Goal: Use online tool/utility: Utilize a website feature to perform a specific function

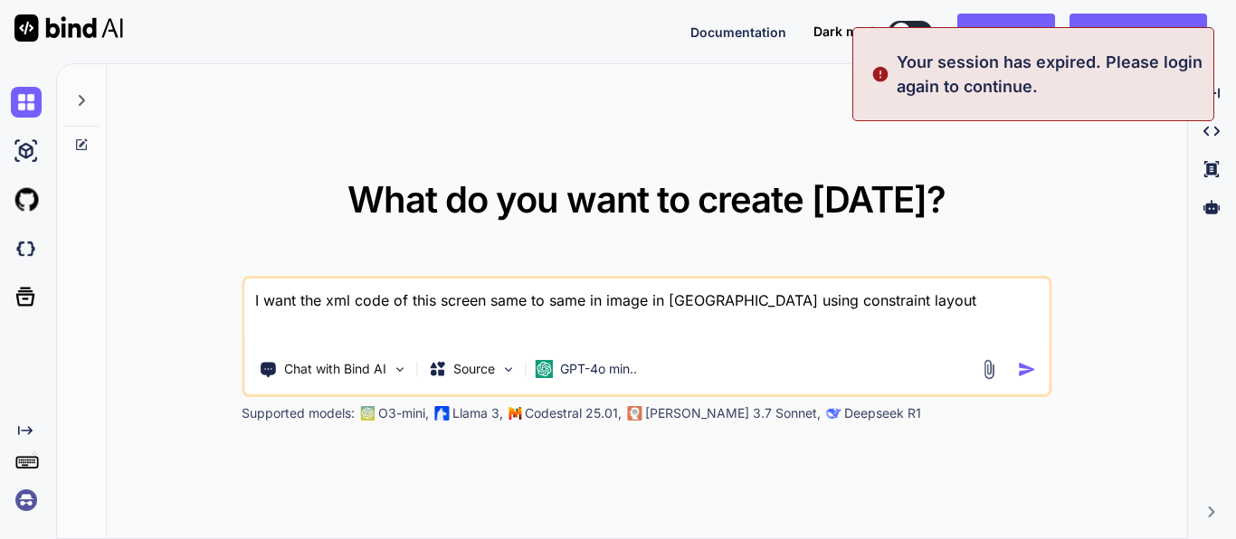
type textarea "x"
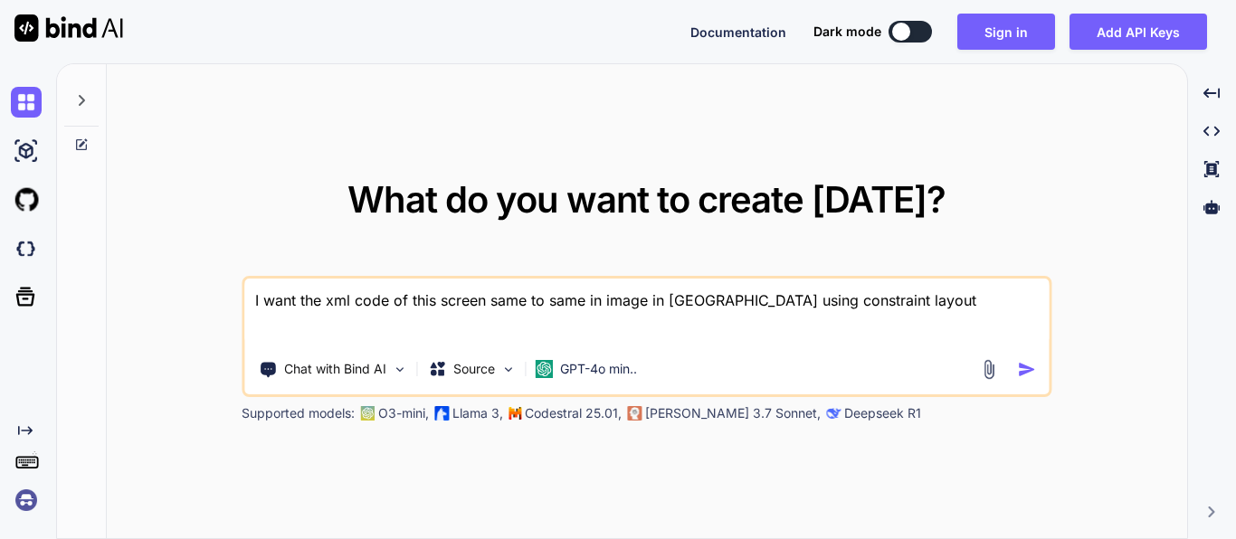
click at [522, 307] on textarea "I want the xml code of this screen same to same in image in [GEOGRAPHIC_DATA] u…" at bounding box center [646, 312] width 804 height 67
drag, startPoint x: 883, startPoint y: 293, endPoint x: 208, endPoint y: 259, distance: 675.7
click at [208, 259] on div "What do you want to create [DATE]? I want the xml code of this screen same to s…" at bounding box center [647, 302] width 1080 height 476
type textarea "I want the xml code of this screen same to same in image in [GEOGRAPHIC_DATA] u…"
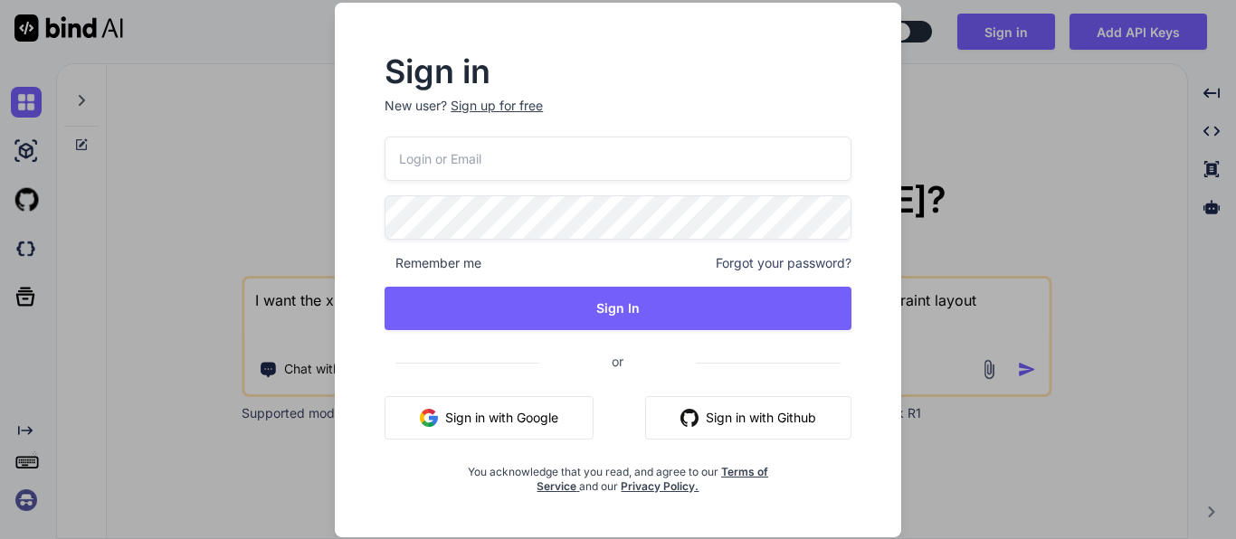
click at [527, 415] on button "Sign in with Google" at bounding box center [488, 417] width 209 height 43
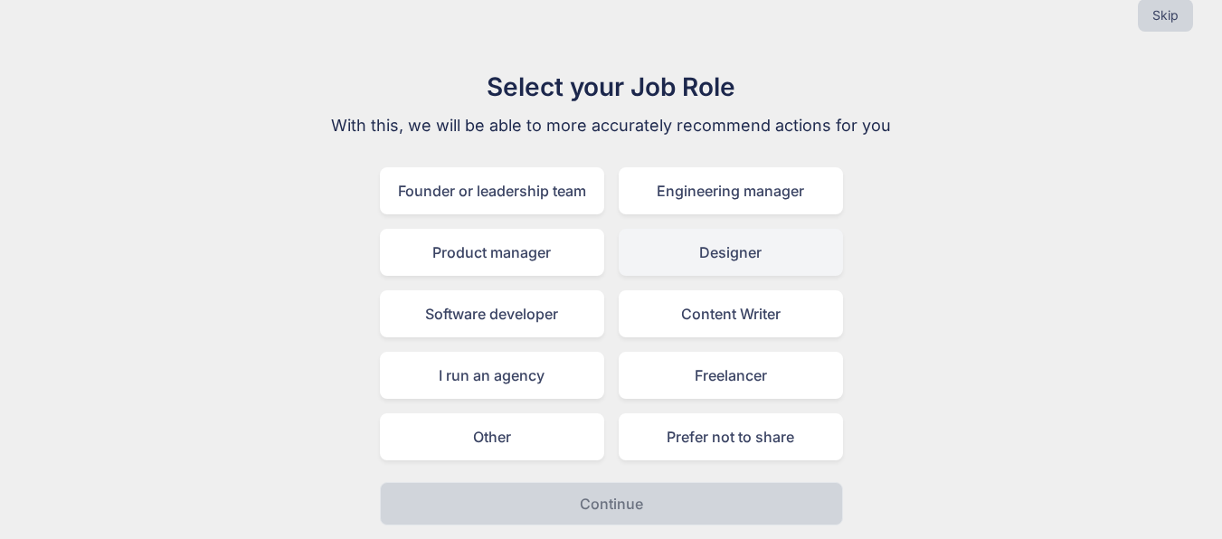
scroll to position [31, 0]
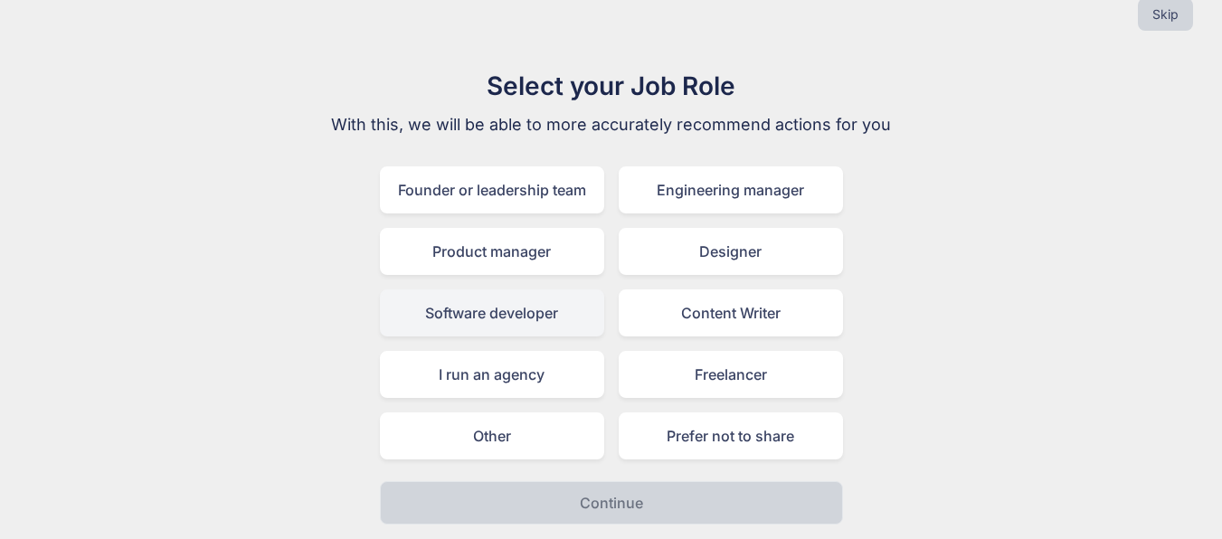
click at [498, 313] on div "Software developer" at bounding box center [492, 312] width 224 height 47
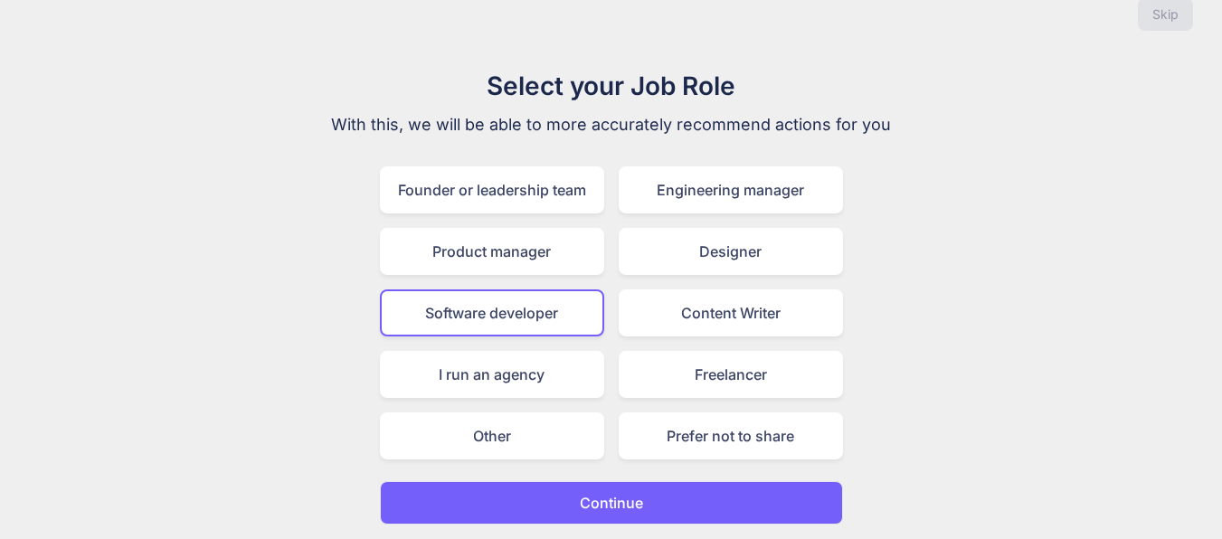
click at [677, 491] on button "Continue" at bounding box center [611, 502] width 463 height 43
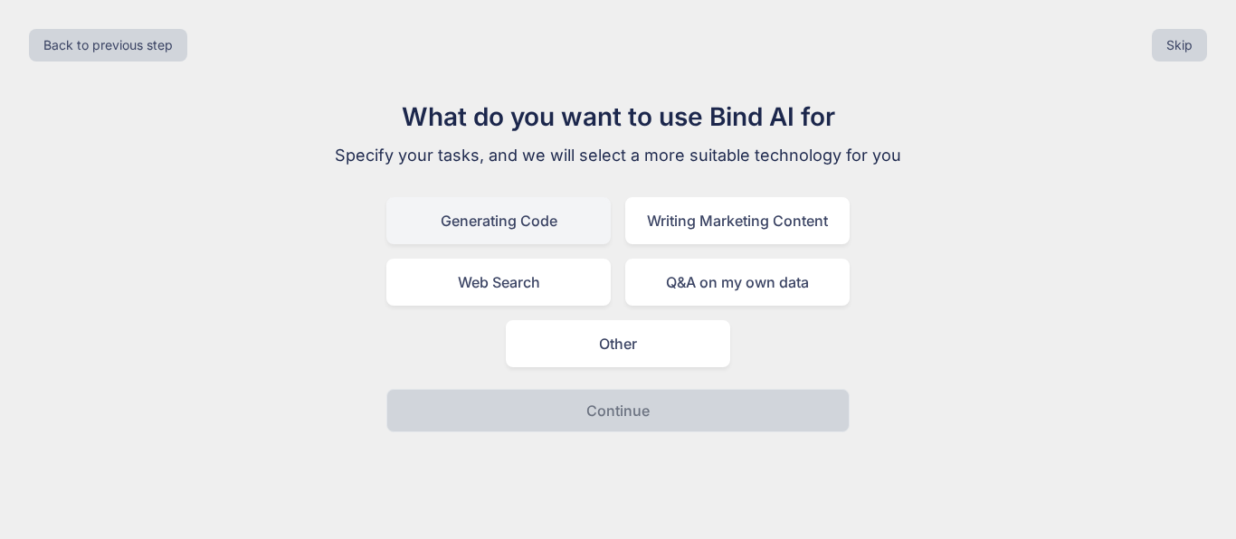
click at [540, 235] on div "Generating Code" at bounding box center [498, 220] width 224 height 47
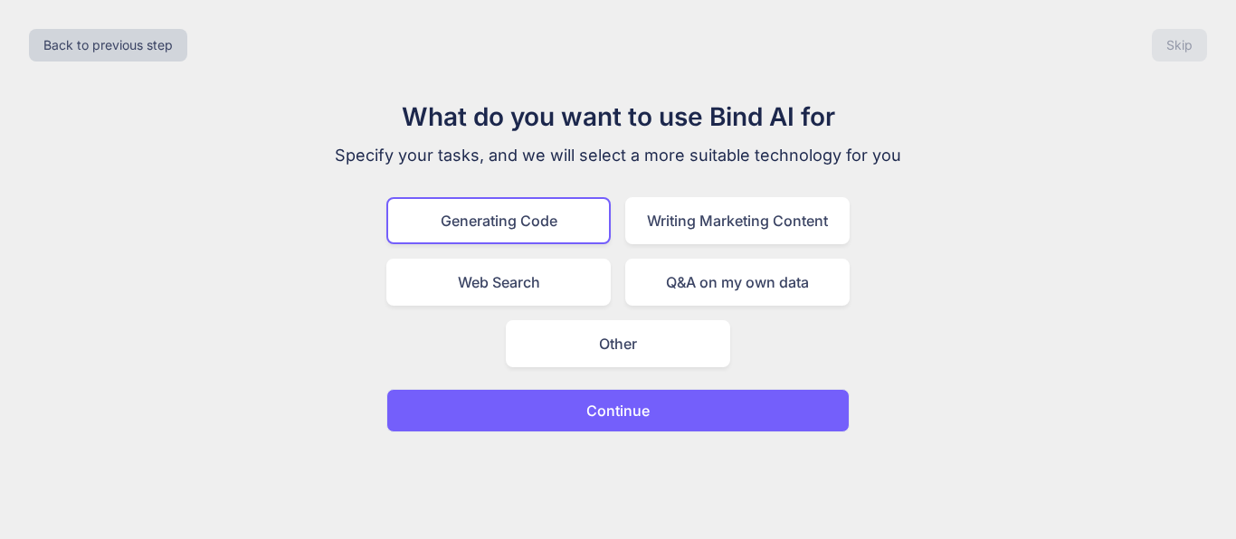
click at [604, 422] on button "Continue" at bounding box center [617, 410] width 463 height 43
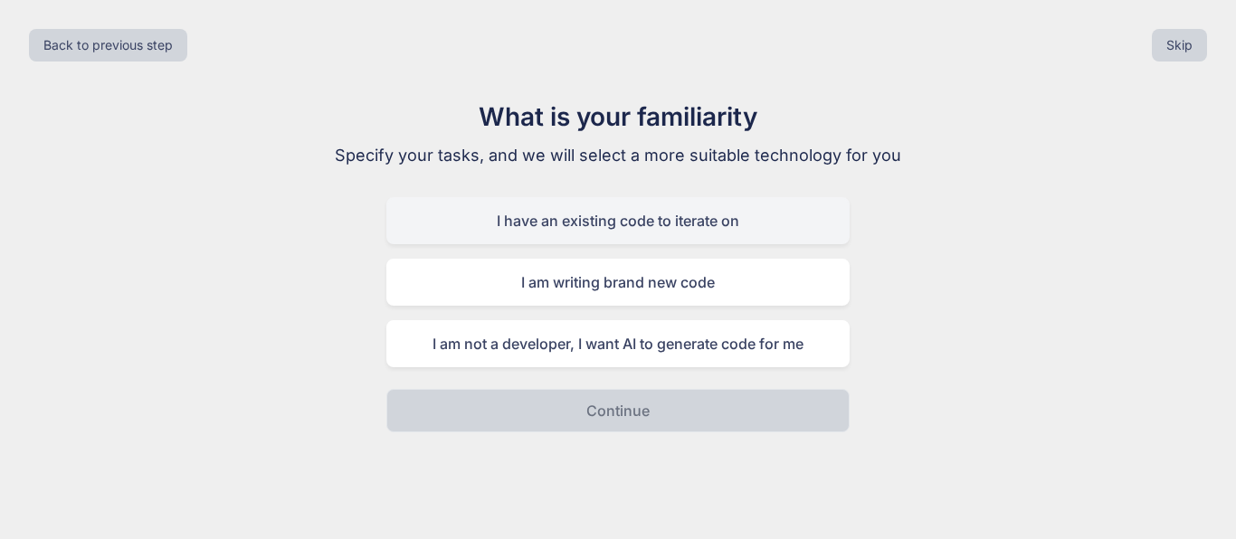
click at [772, 228] on div "I have an existing code to iterate on" at bounding box center [617, 220] width 463 height 47
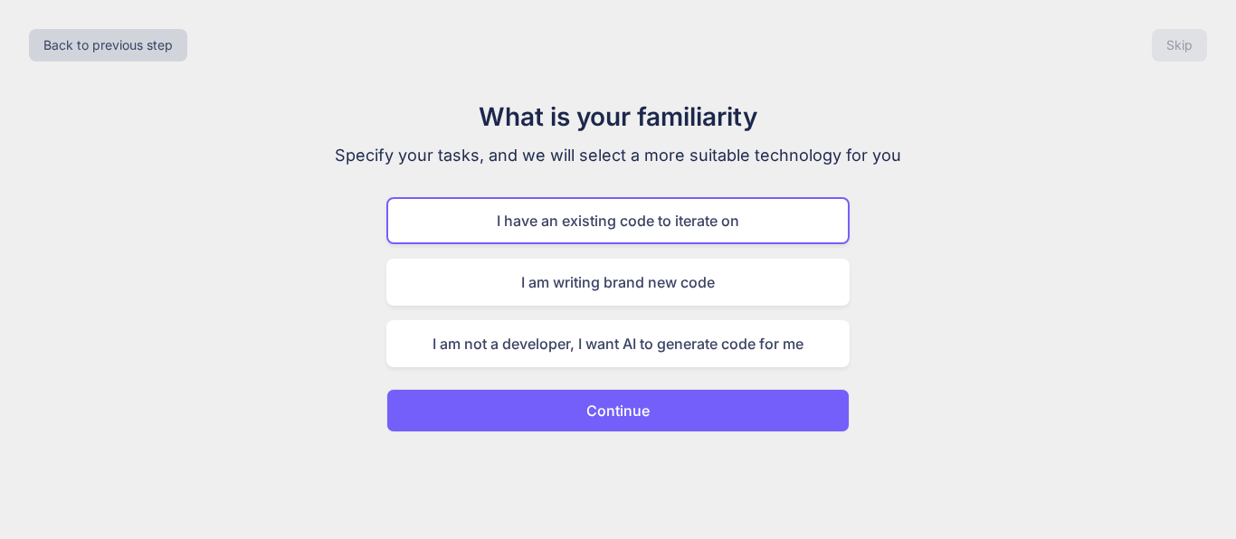
click at [599, 409] on p "Continue" at bounding box center [617, 411] width 63 height 22
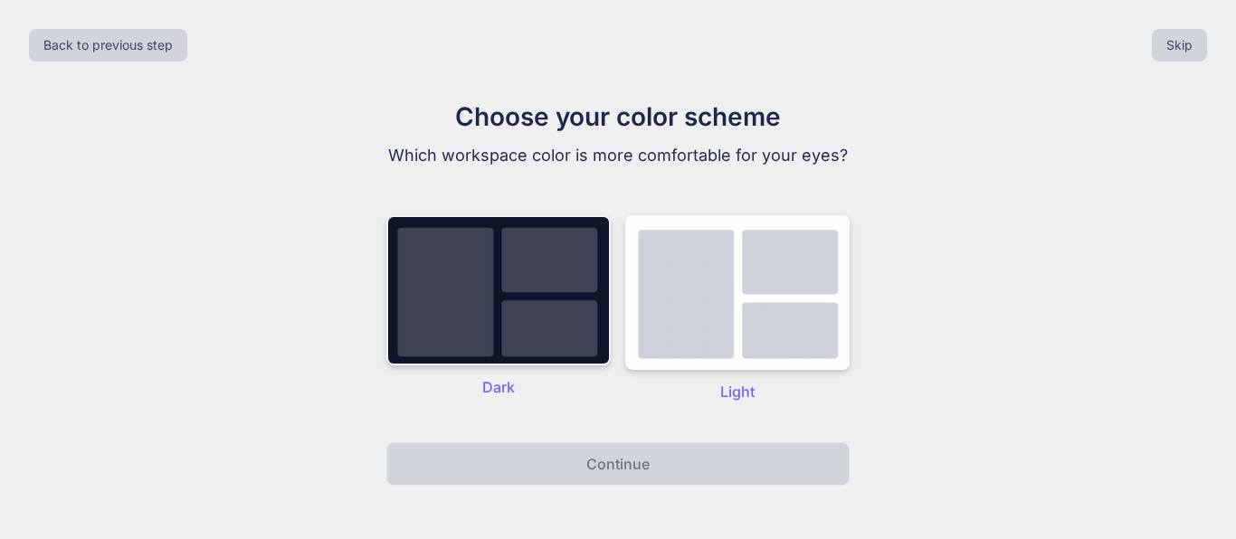
click at [493, 297] on img at bounding box center [498, 290] width 224 height 150
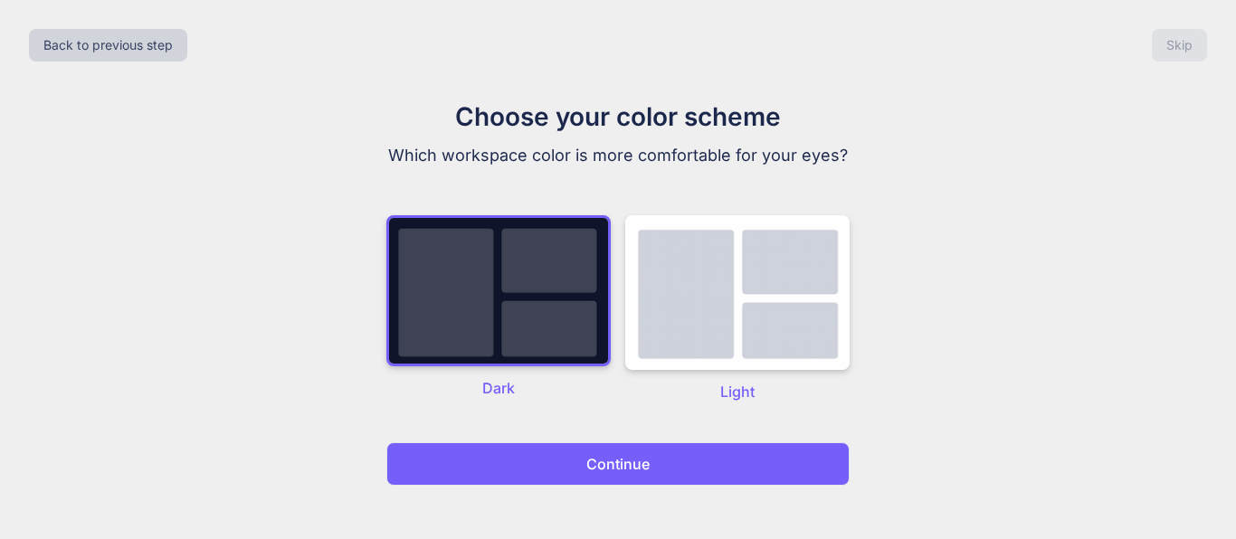
click at [647, 455] on p "Continue" at bounding box center [617, 464] width 63 height 22
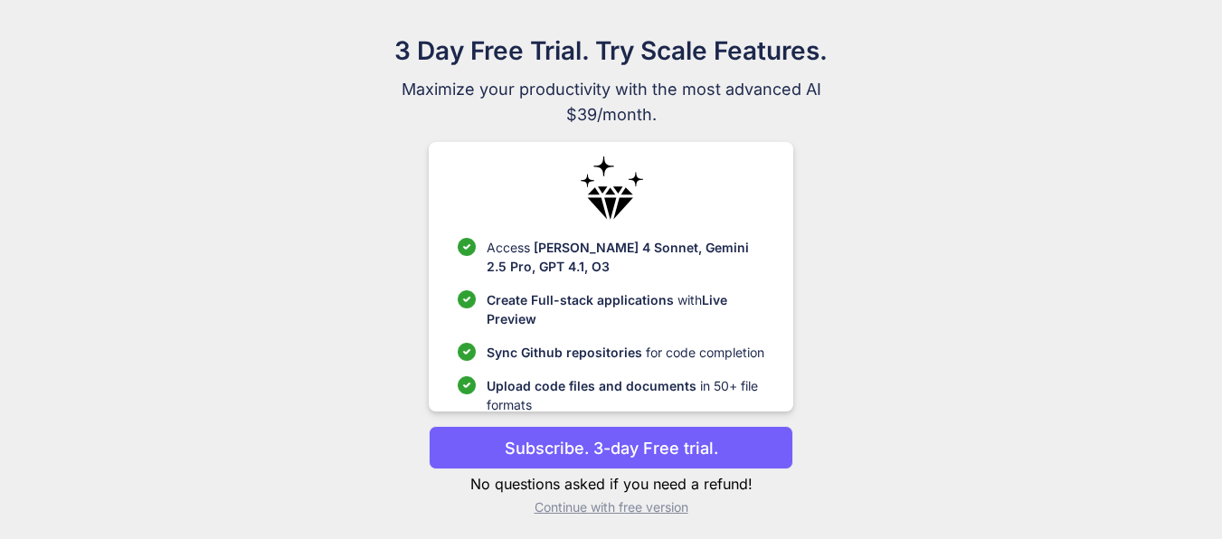
scroll to position [72, 0]
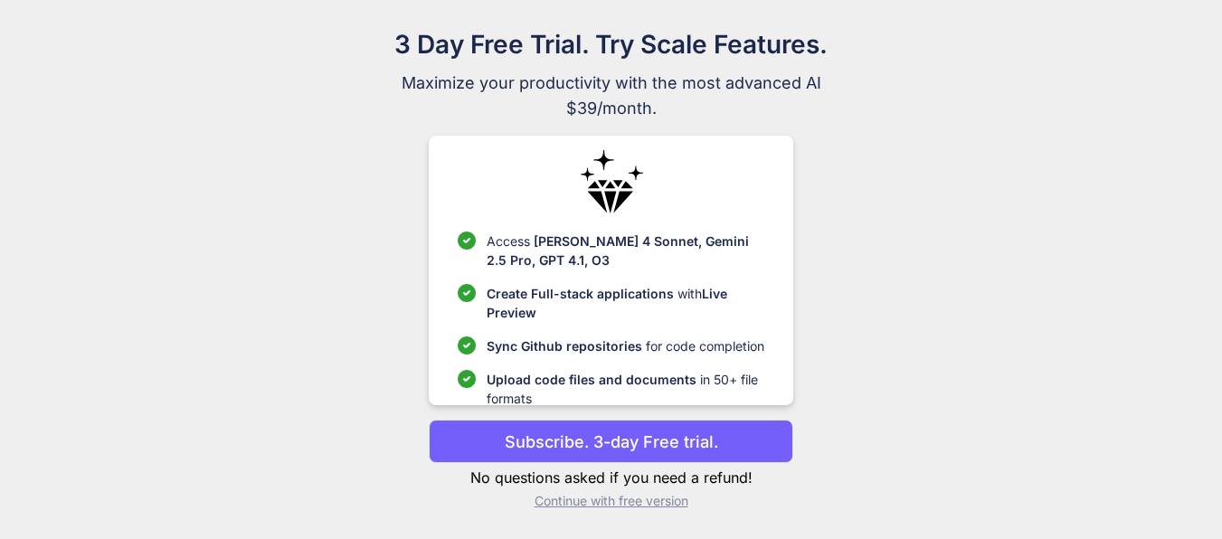
click at [638, 503] on p "Continue with free version" at bounding box center [611, 501] width 365 height 18
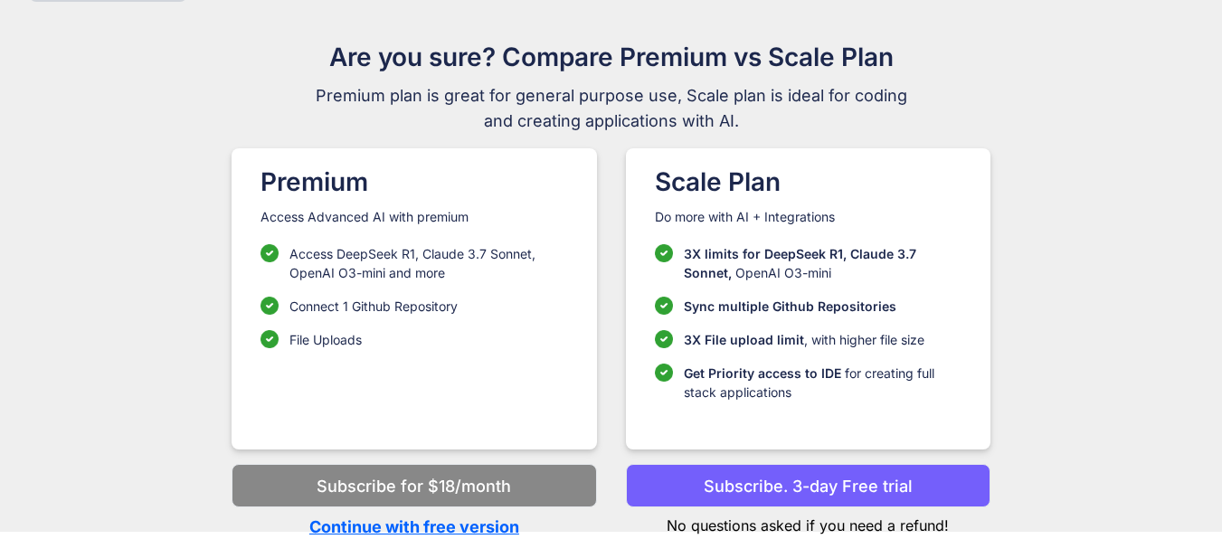
click at [485, 525] on p "Continue with free version" at bounding box center [414, 527] width 365 height 24
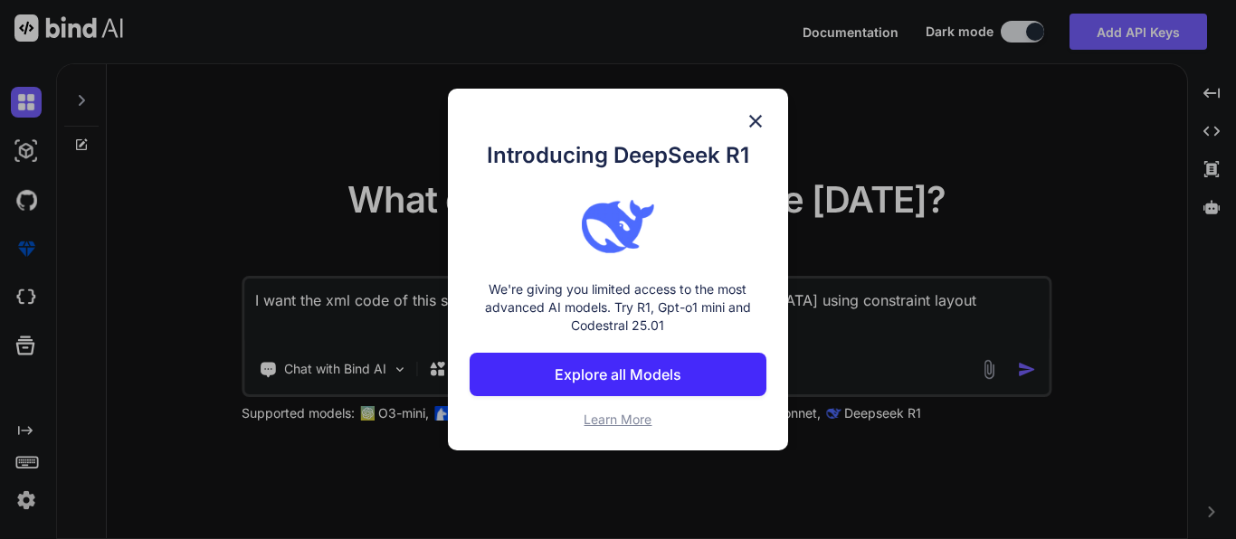
click at [750, 118] on img at bounding box center [755, 121] width 22 height 22
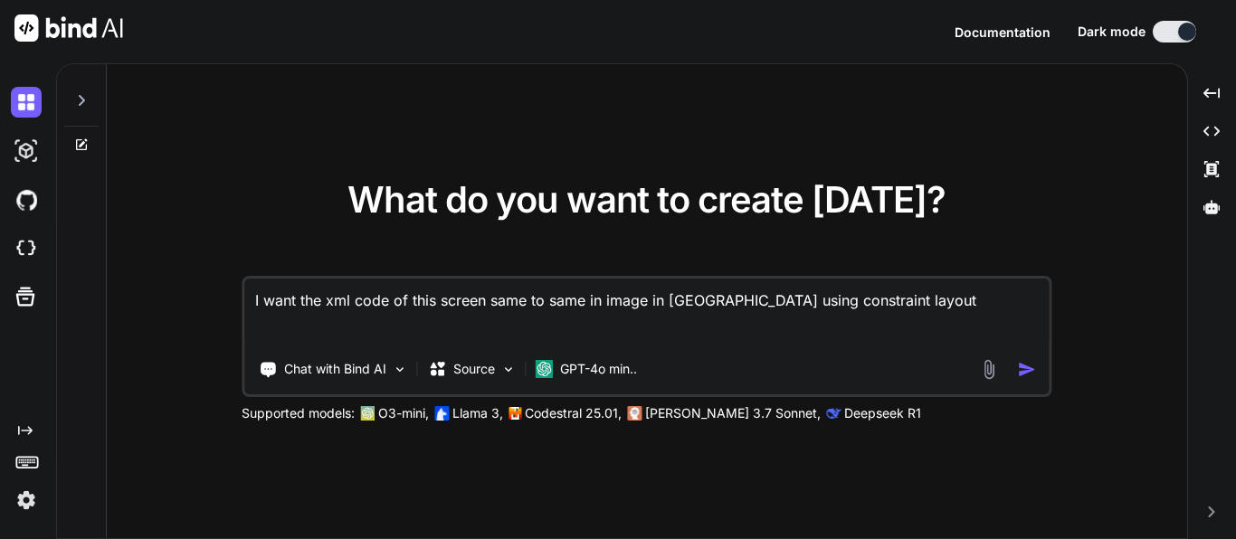
drag, startPoint x: 822, startPoint y: 298, endPoint x: 141, endPoint y: 299, distance: 681.1
click at [141, 299] on div "What do you want to create [DATE]? I want the xml code of this screen same to s…" at bounding box center [647, 302] width 1080 height 476
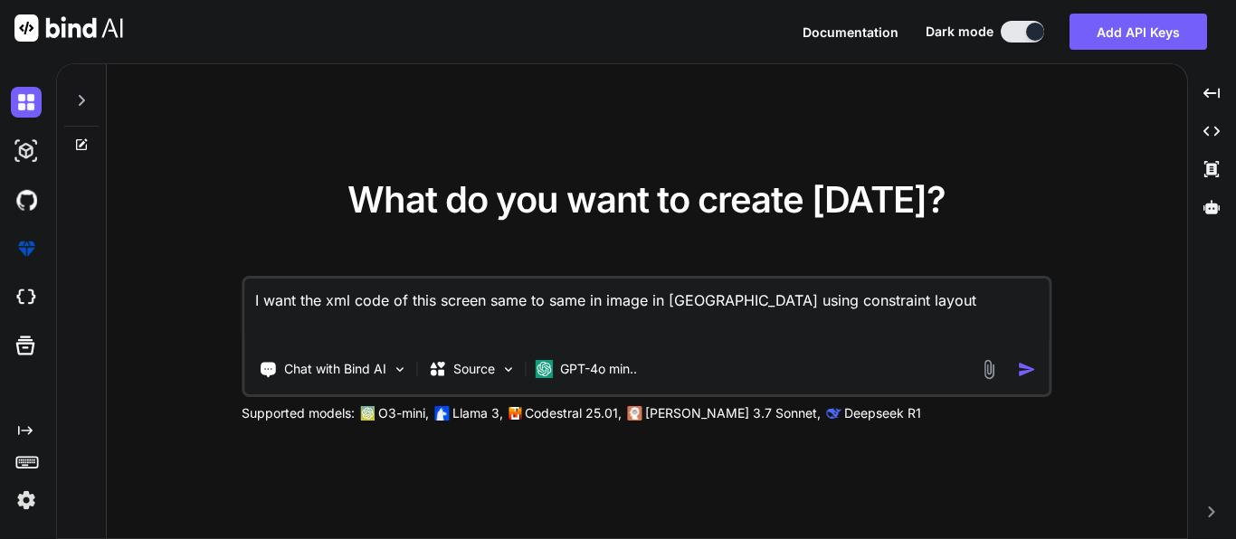
type textarea "x"
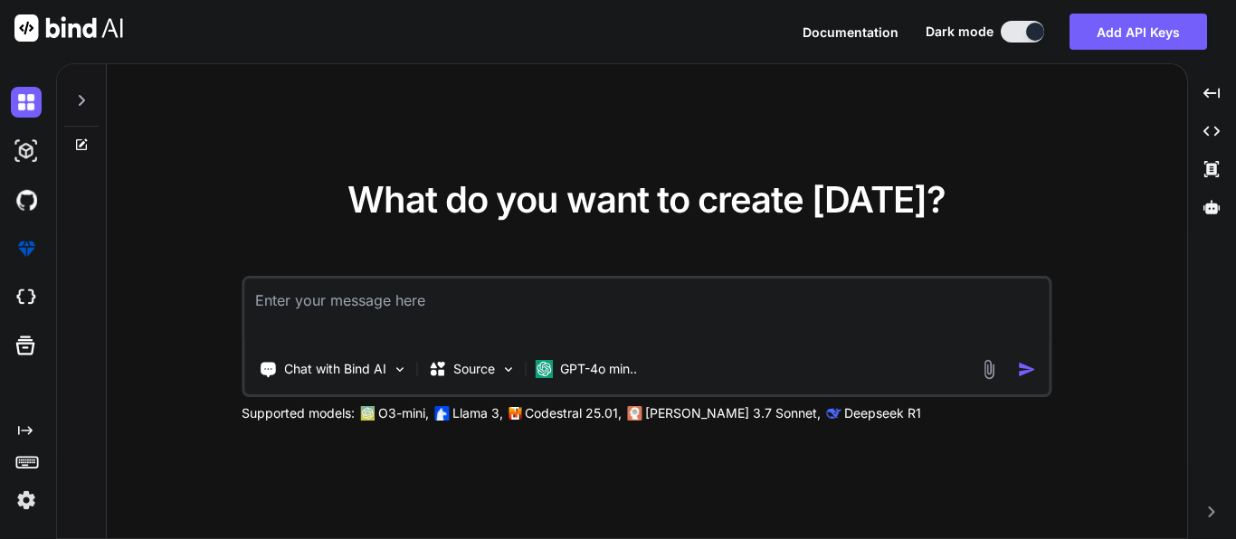
paste textarea "i have given the dependency //eventbus implementation ("org.greenrobot:eventbus…"
type textarea "x"
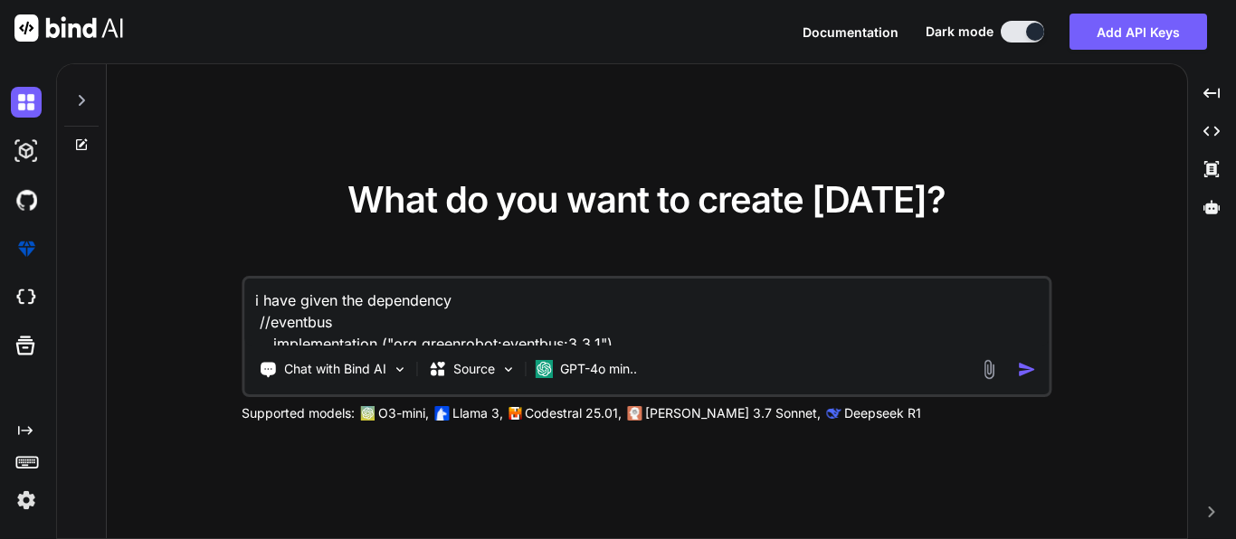
scroll to position [89, 0]
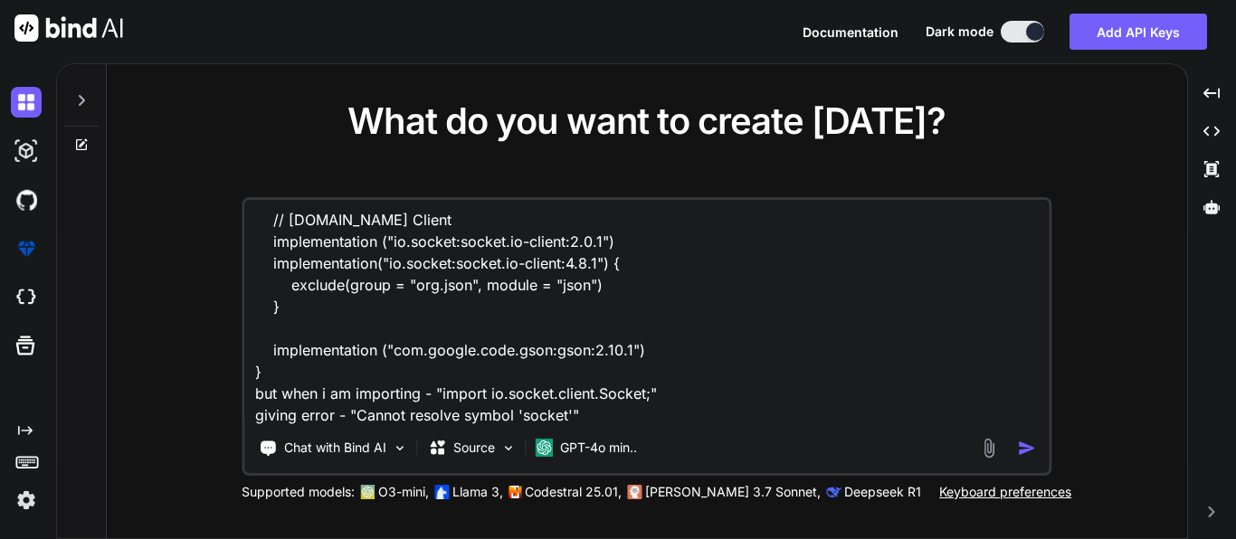
type textarea "i have given the dependency //eventbus implementation ("org.greenrobot:eventbus…"
click at [1026, 447] on img "button" at bounding box center [1026, 448] width 19 height 19
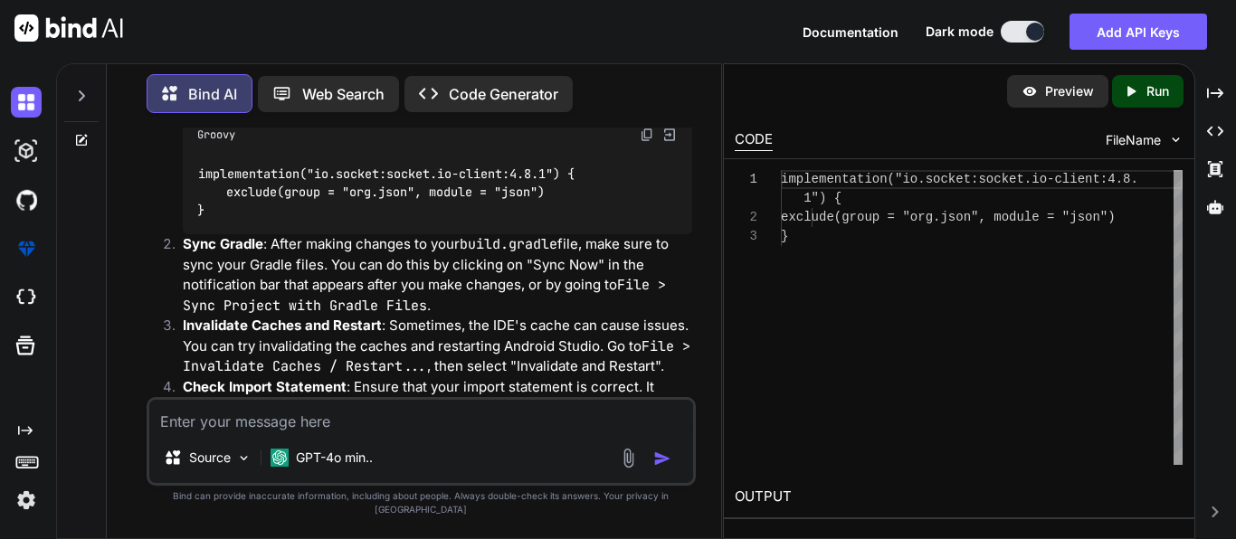
scroll to position [441, 0]
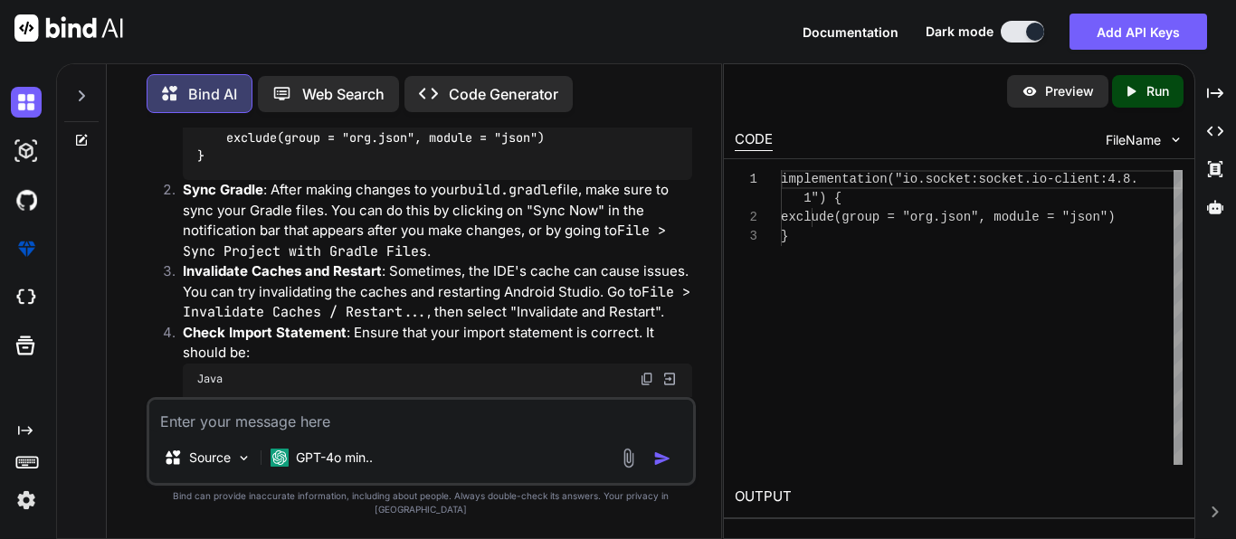
type textarea "x"
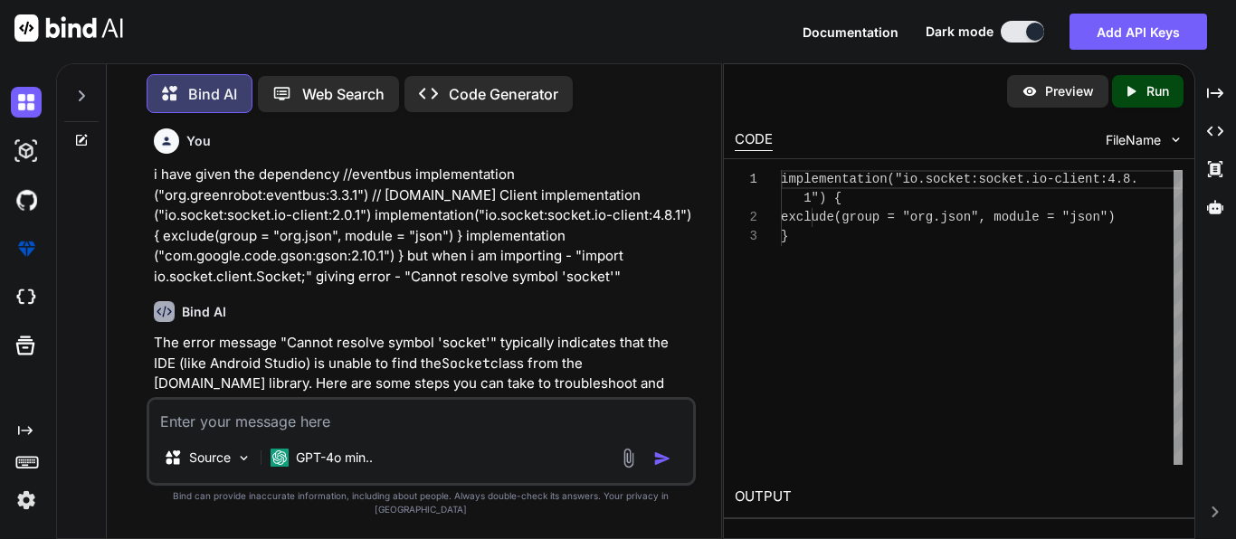
scroll to position [0, 0]
